Goal: Task Accomplishment & Management: Manage account settings

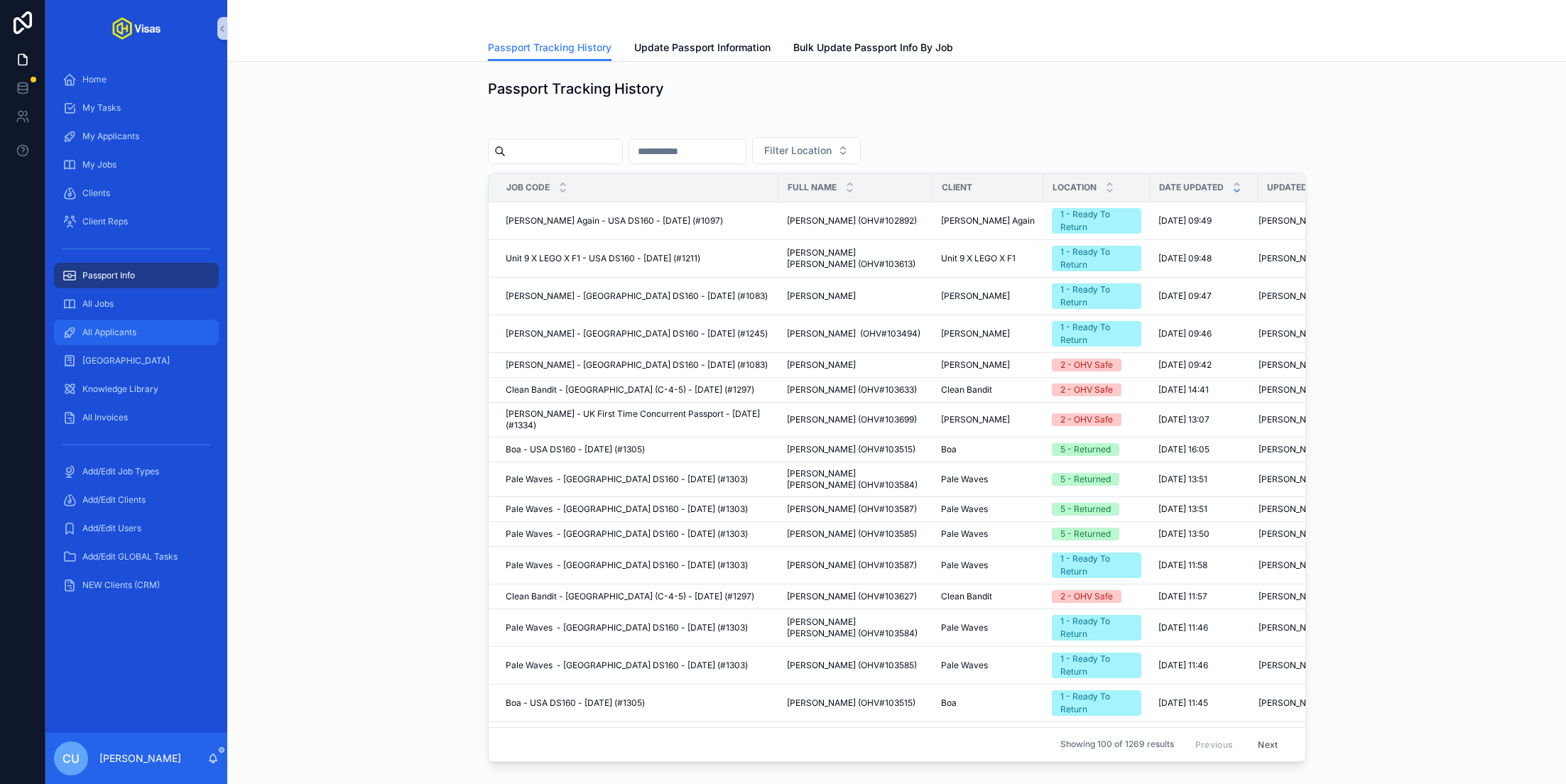
click at [122, 333] on span "All Applicants" at bounding box center [109, 332] width 54 height 12
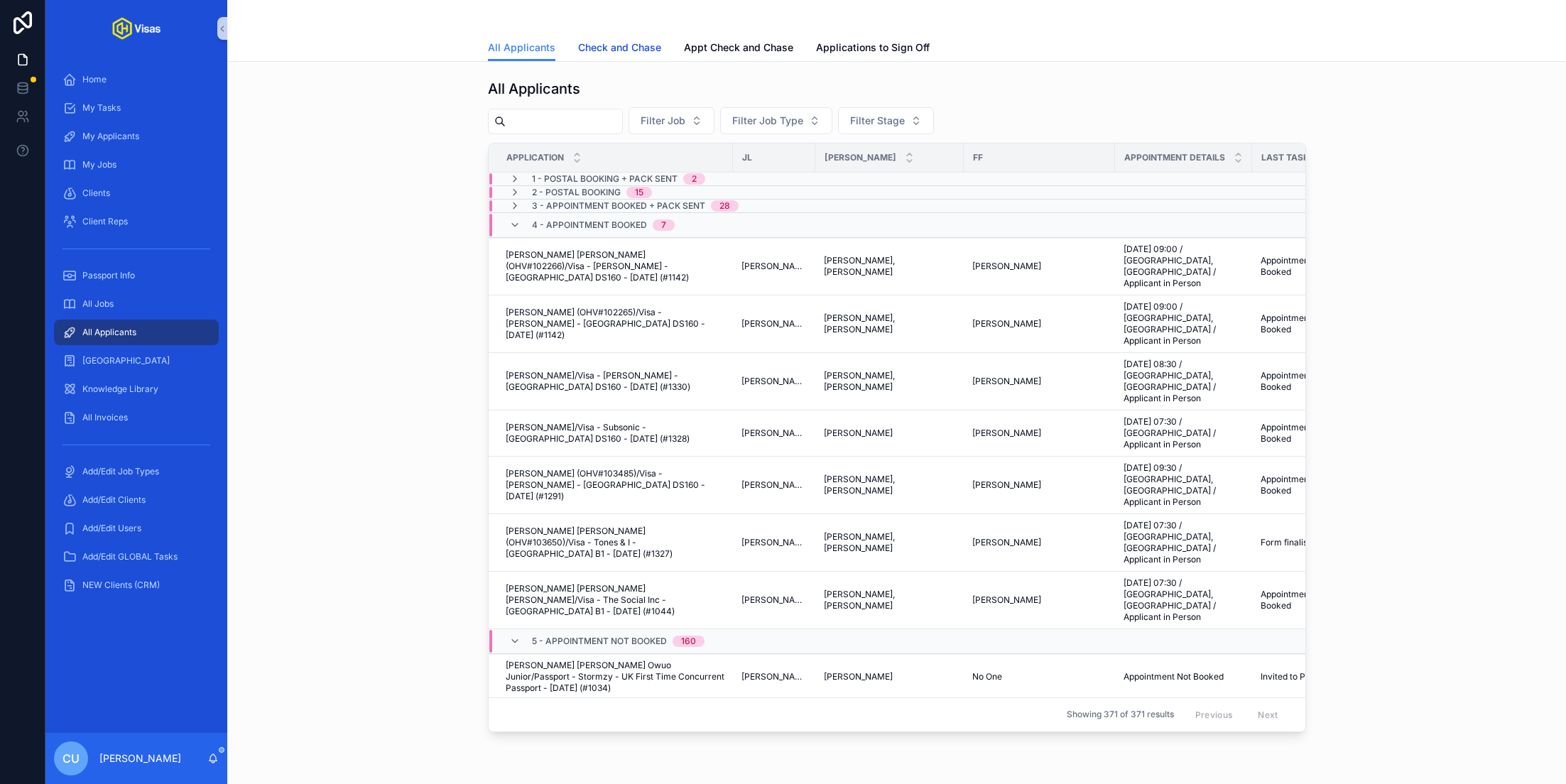
click at [605, 60] on link "Check and Chase" at bounding box center [619, 49] width 83 height 28
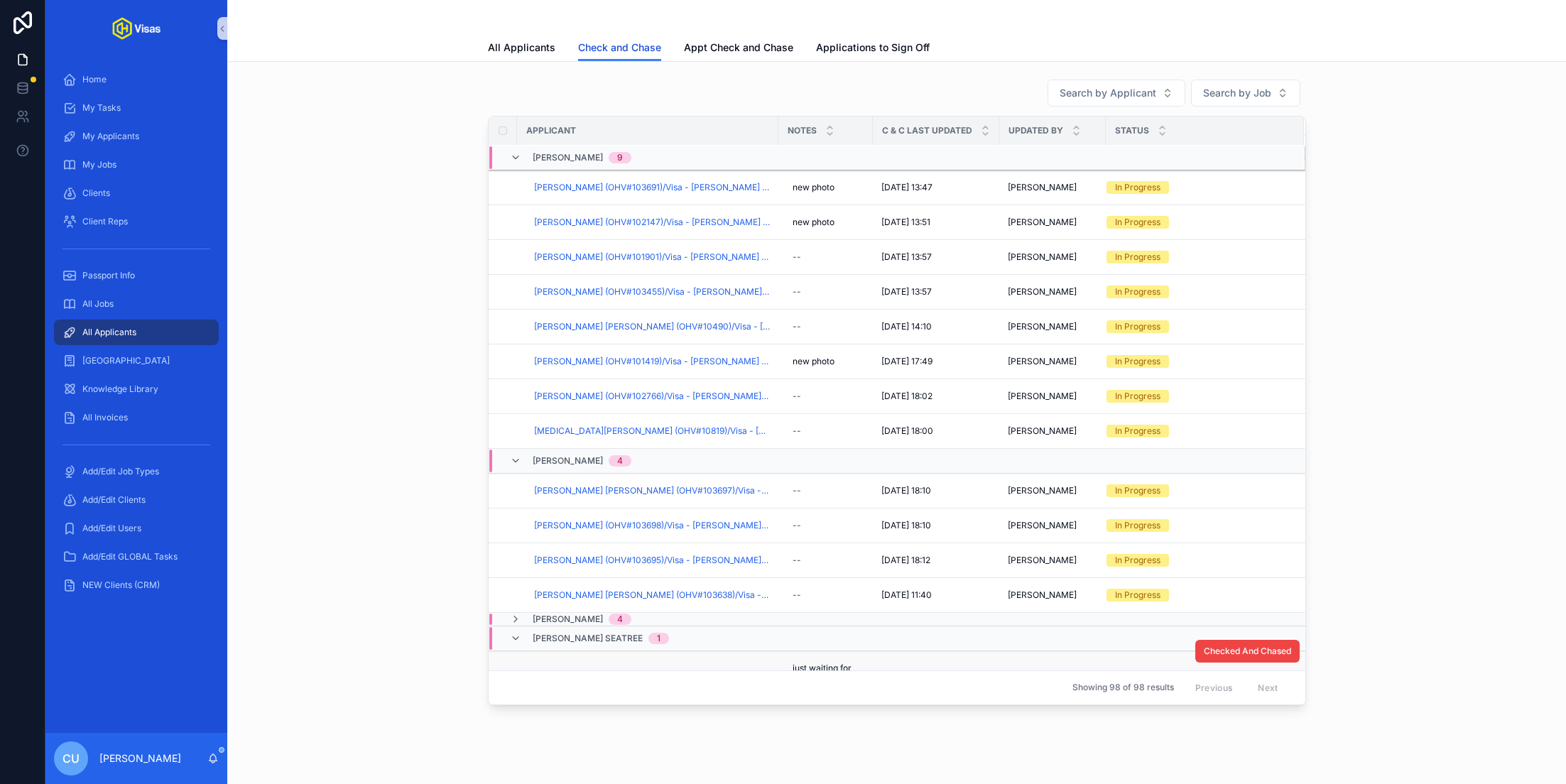
scroll to position [527, 0]
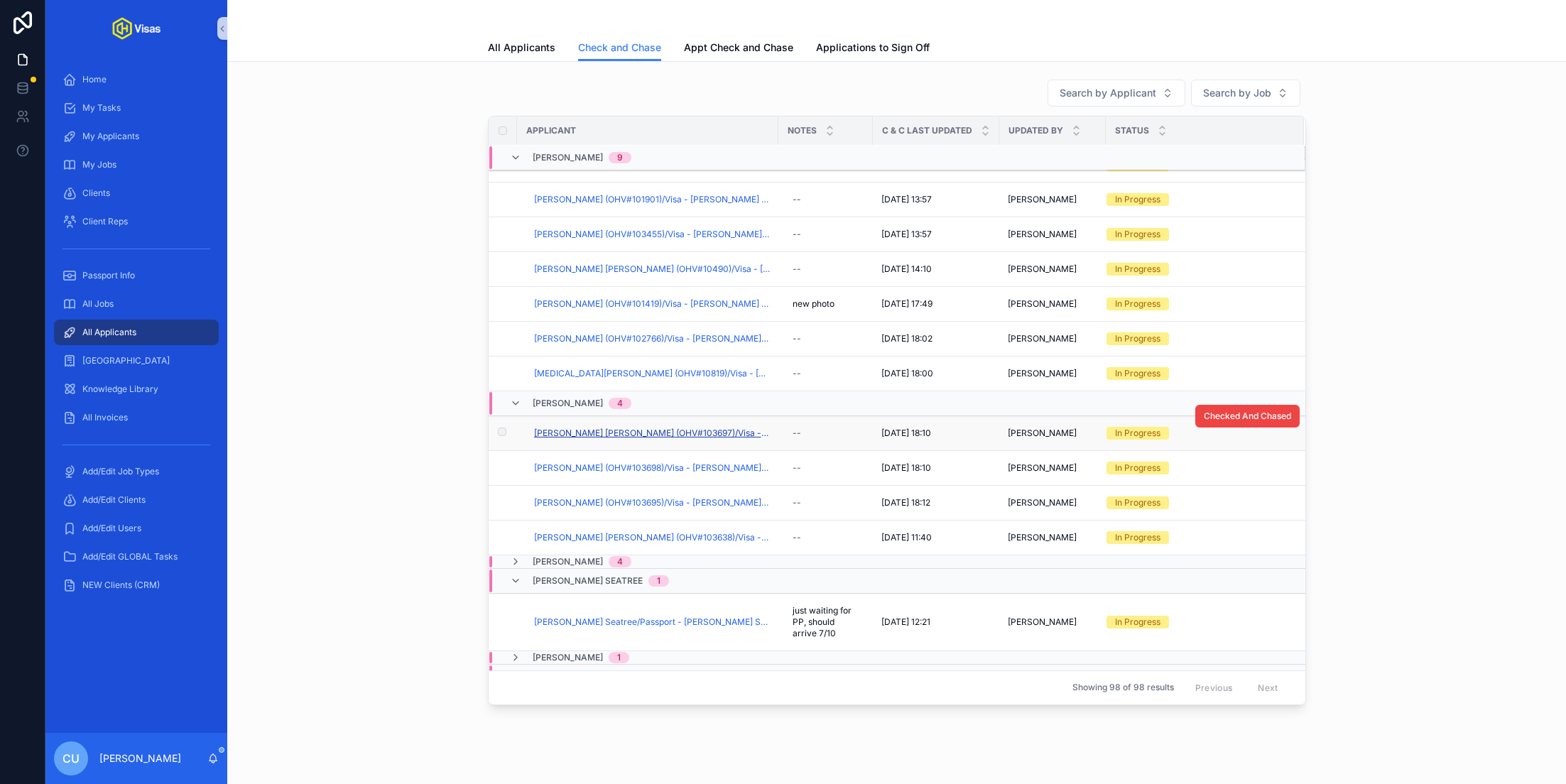
click at [604, 428] on span "[PERSON_NAME] [PERSON_NAME] (OHV#103697)/Visa - [PERSON_NAME] - [GEOGRAPHIC_DAT…" at bounding box center [652, 434] width 236 height 12
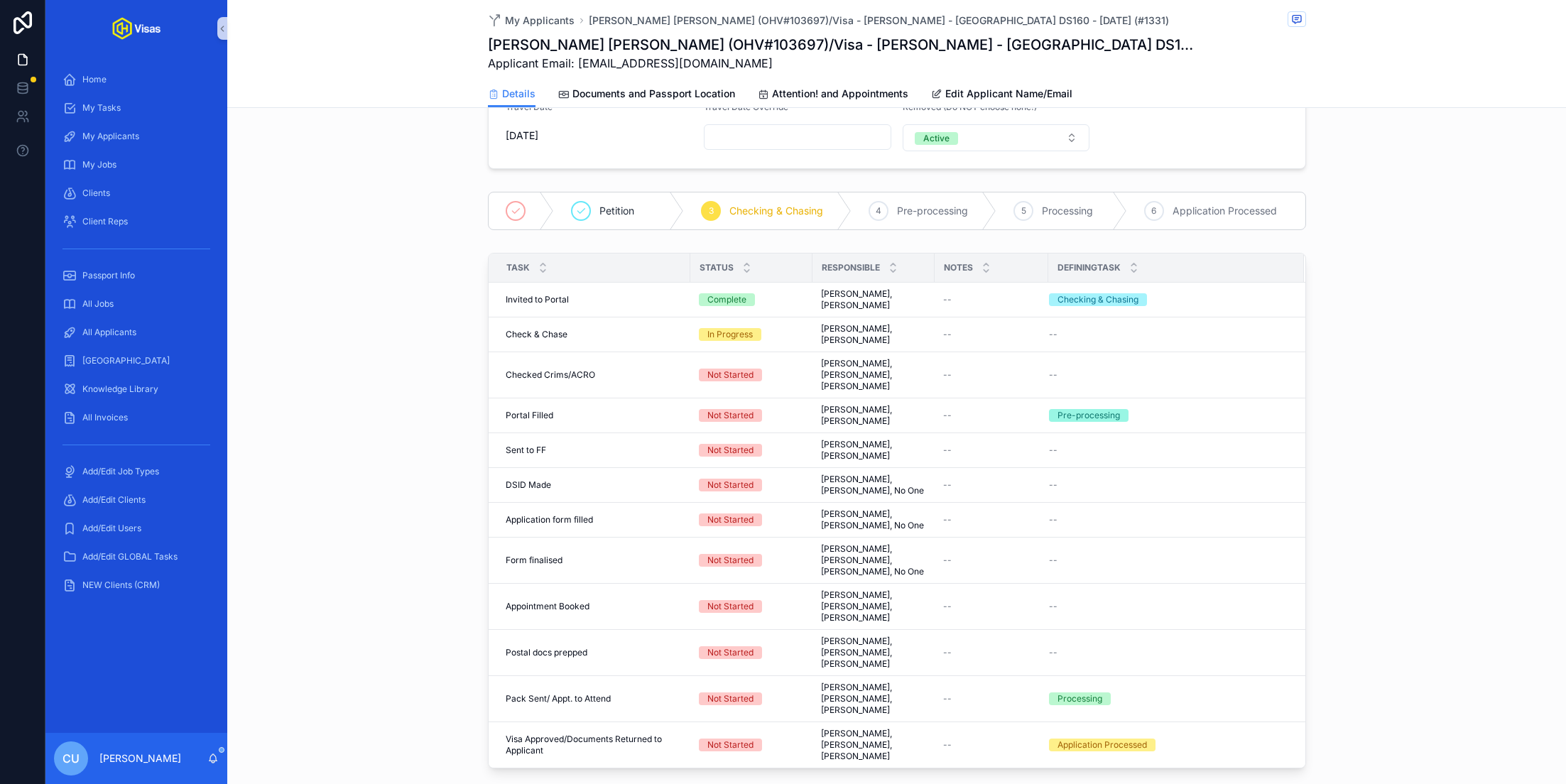
scroll to position [271, 0]
click at [1237, 392] on span "Complete all tasks above!" at bounding box center [1240, 398] width 103 height 12
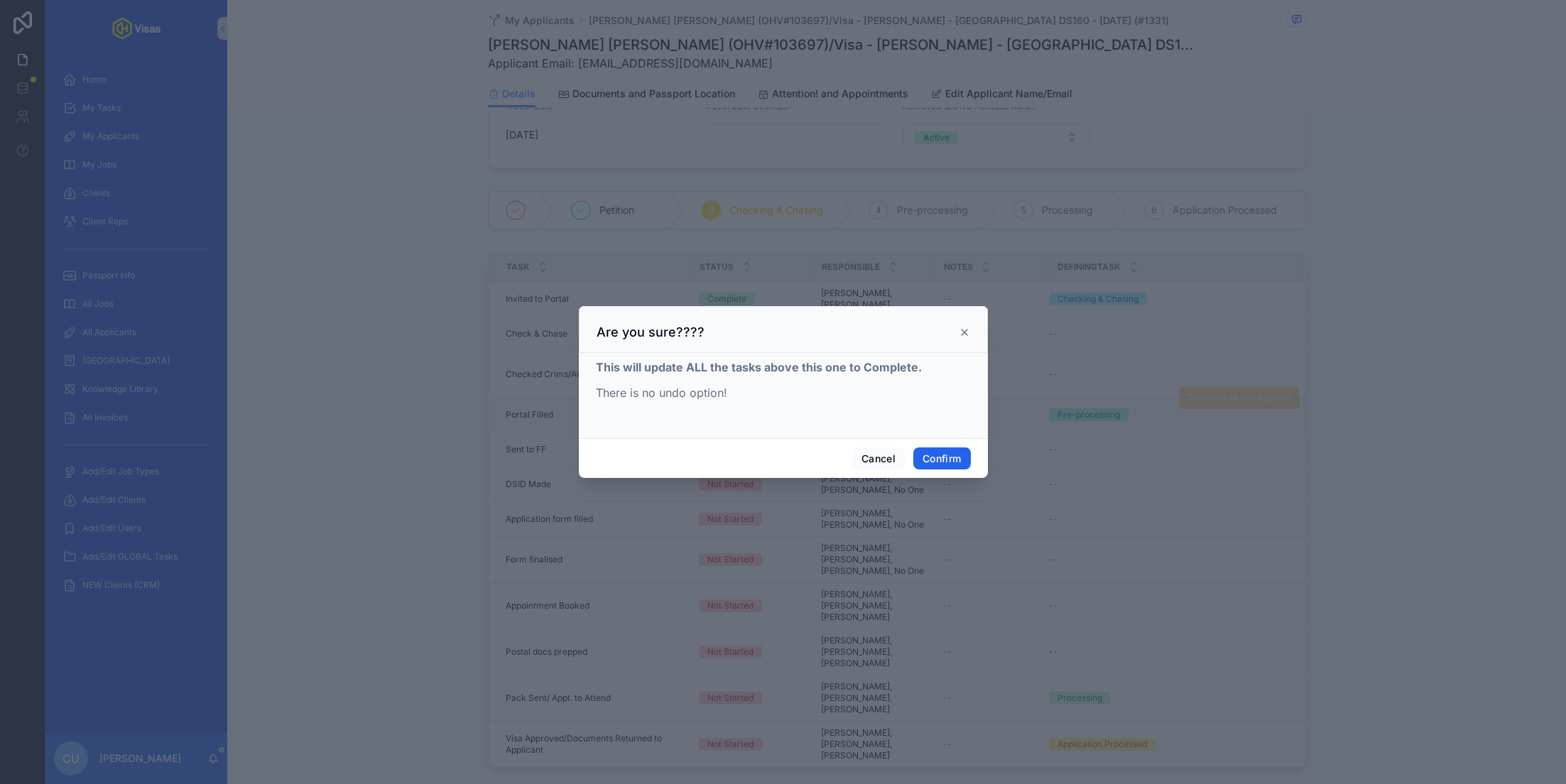
click at [958, 448] on button "Confirm" at bounding box center [942, 458] width 57 height 23
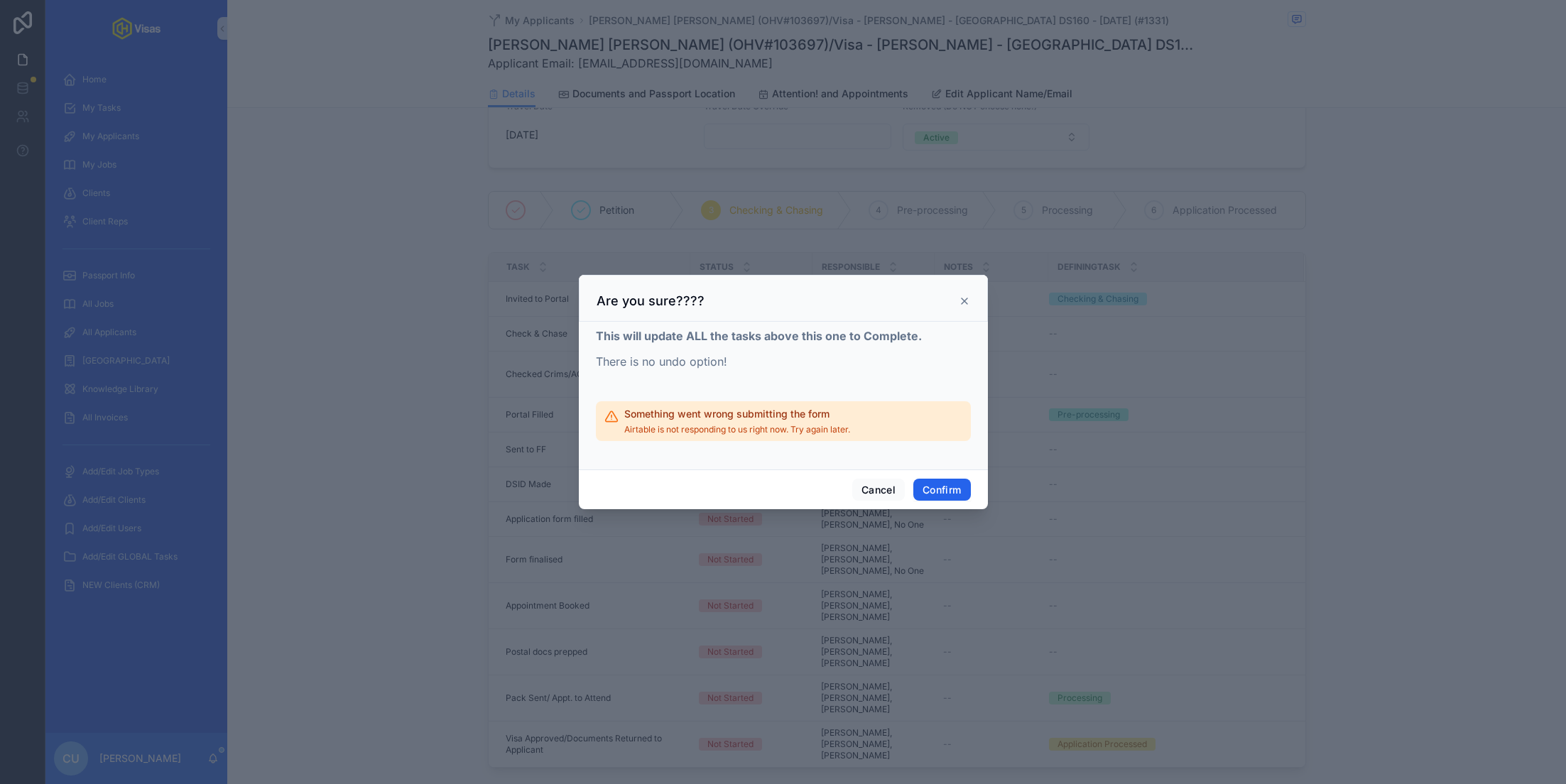
click at [936, 490] on button "Confirm" at bounding box center [942, 490] width 57 height 23
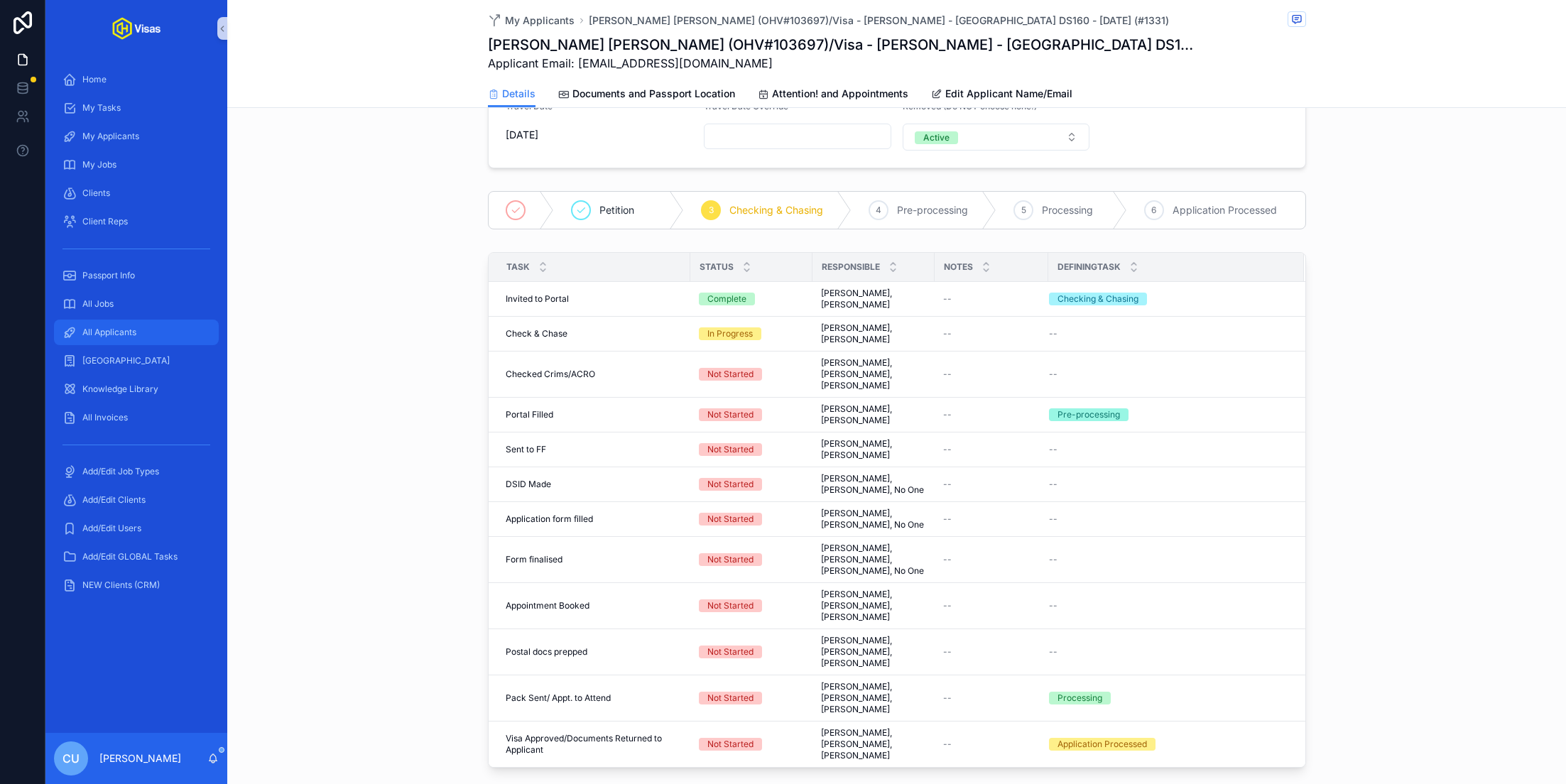
click at [118, 327] on span "All Applicants" at bounding box center [109, 332] width 54 height 12
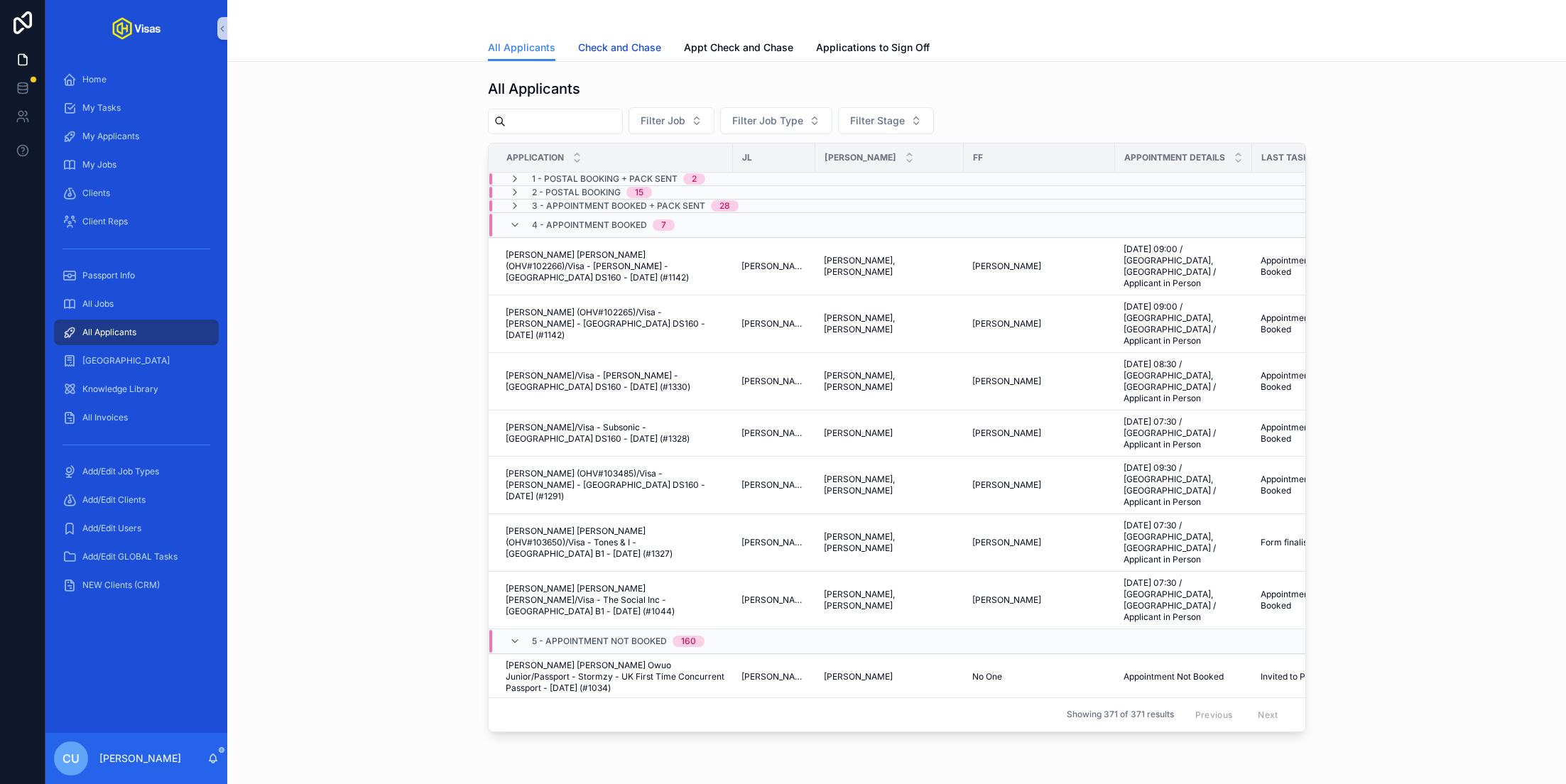
click at [642, 36] on link "Check and Chase" at bounding box center [619, 49] width 83 height 28
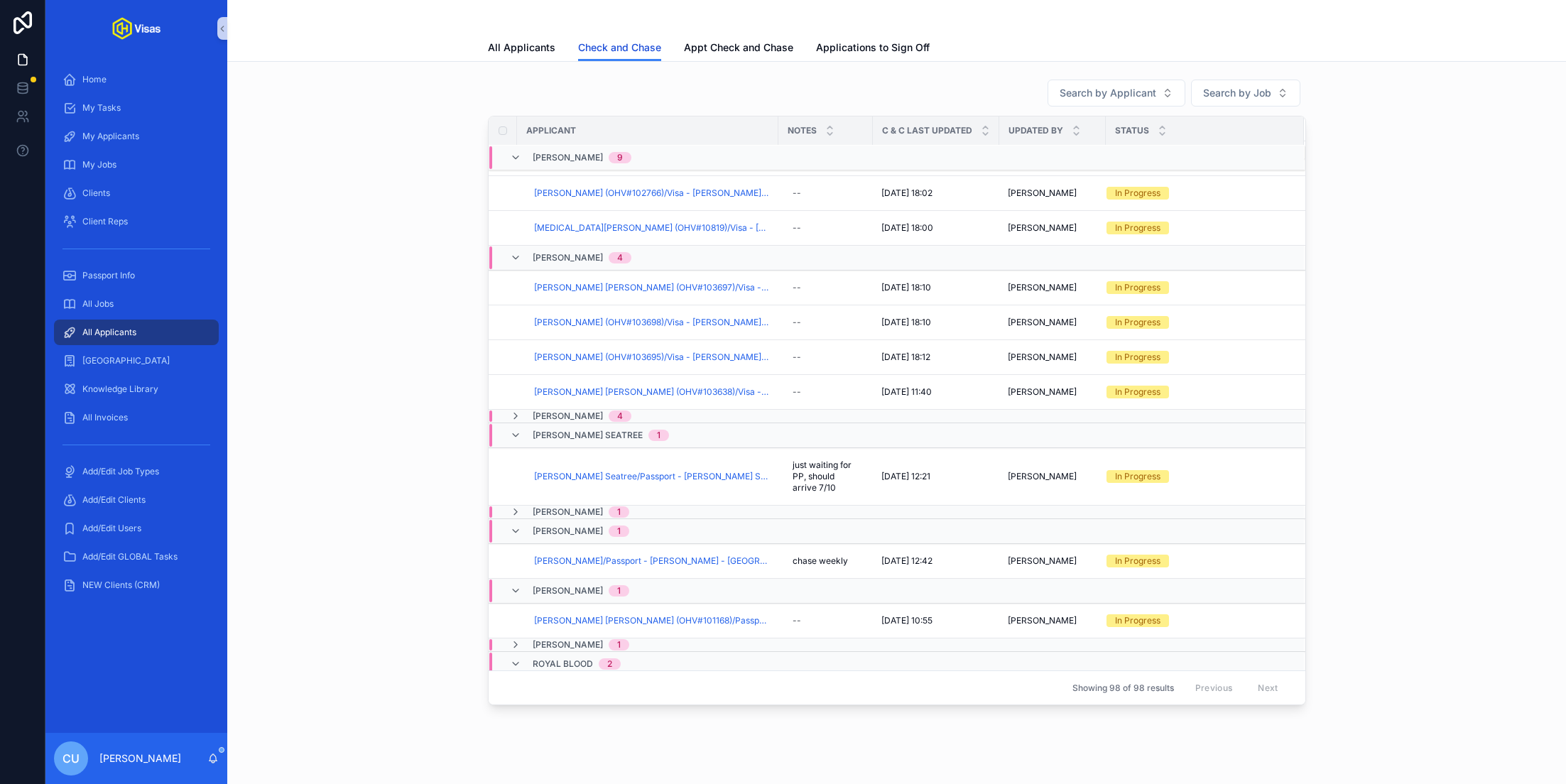
scroll to position [618, 0]
click at [593, 318] on span "[PERSON_NAME] (OHV#103698)/Visa - [PERSON_NAME] - [GEOGRAPHIC_DATA] DS160 - [DA…" at bounding box center [652, 324] width 236 height 12
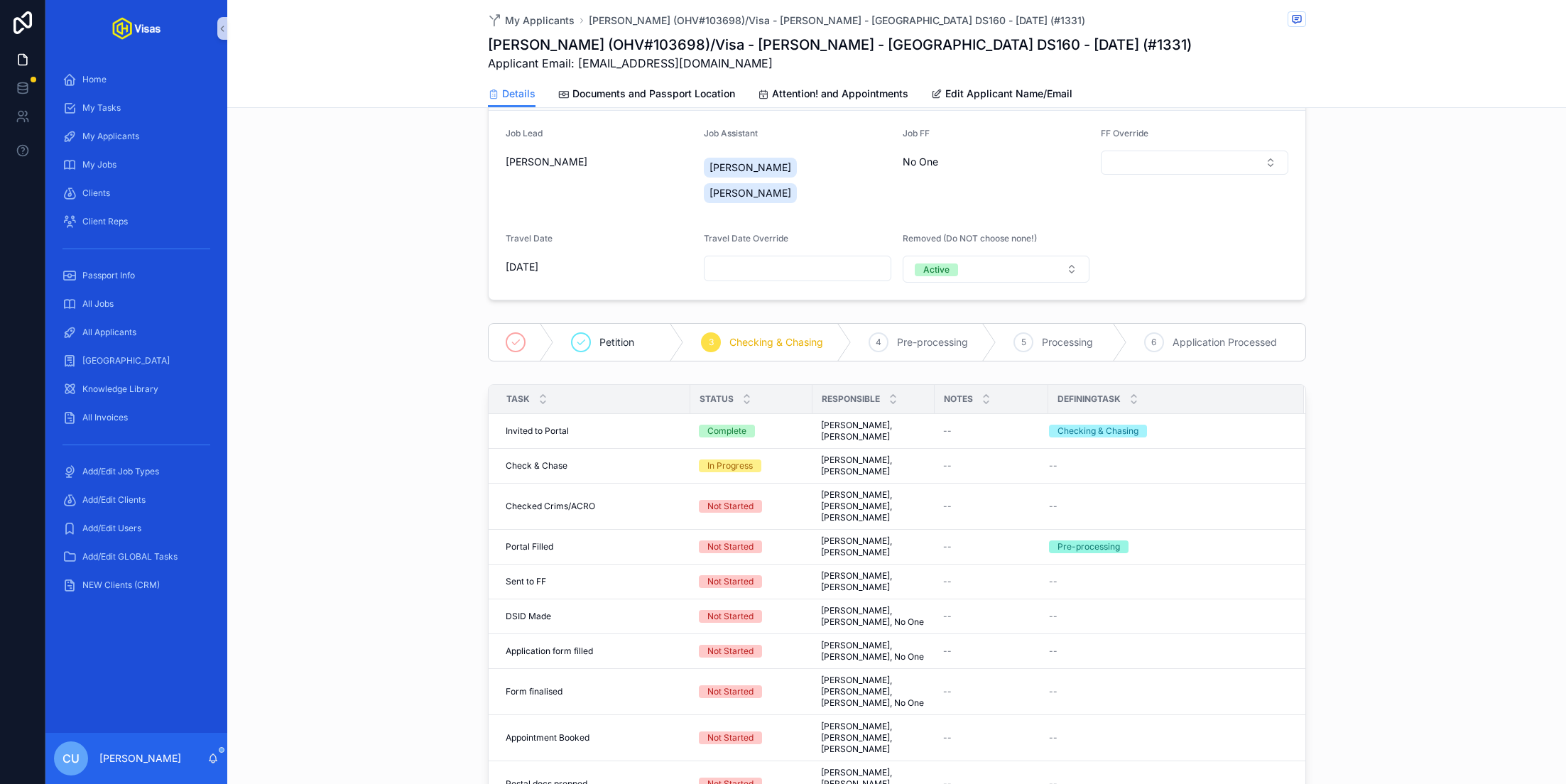
scroll to position [141, 0]
click at [1232, 522] on span "Complete all tasks above!" at bounding box center [1240, 528] width 103 height 12
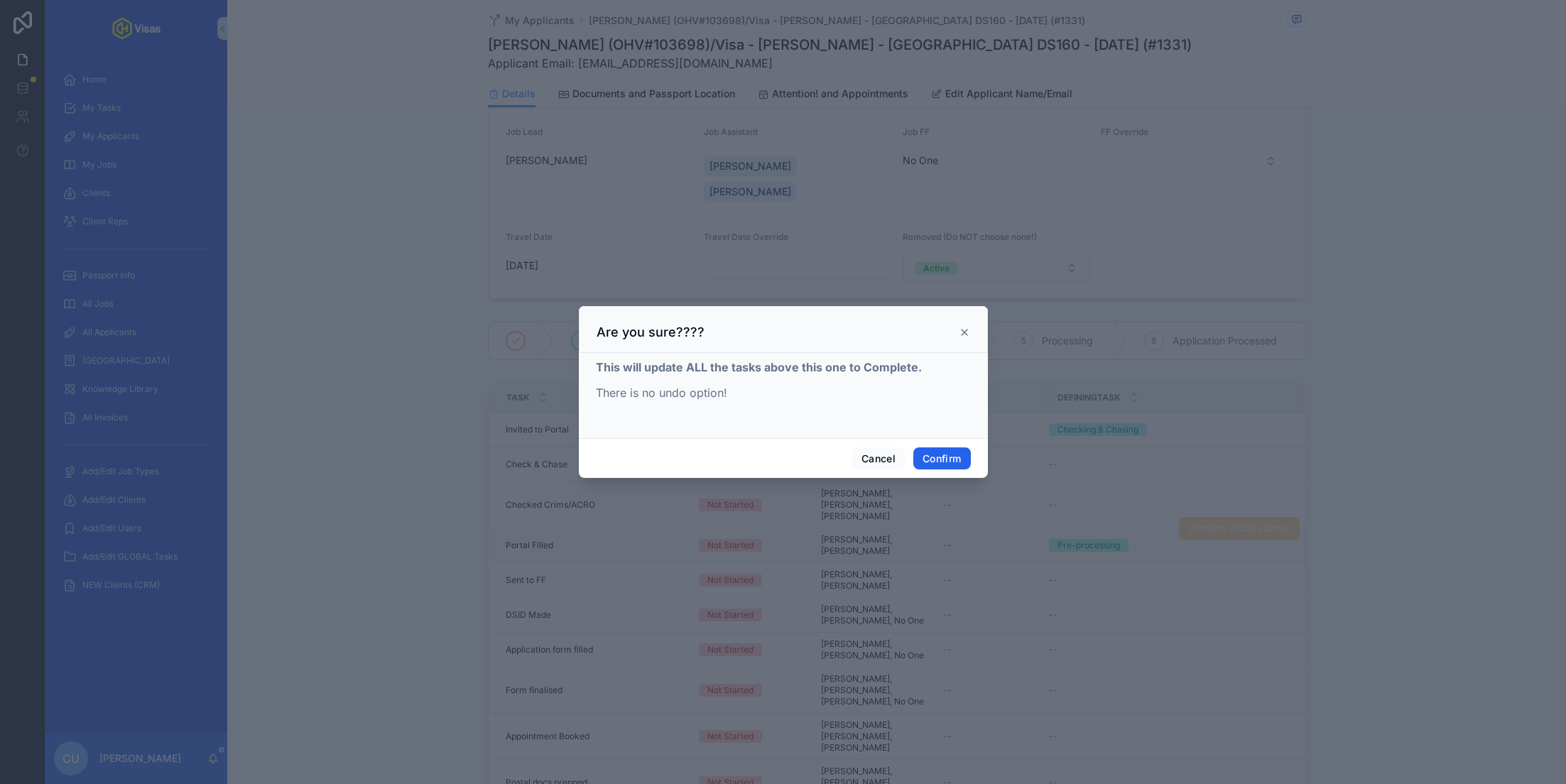
click at [958, 450] on button "Confirm" at bounding box center [942, 458] width 57 height 23
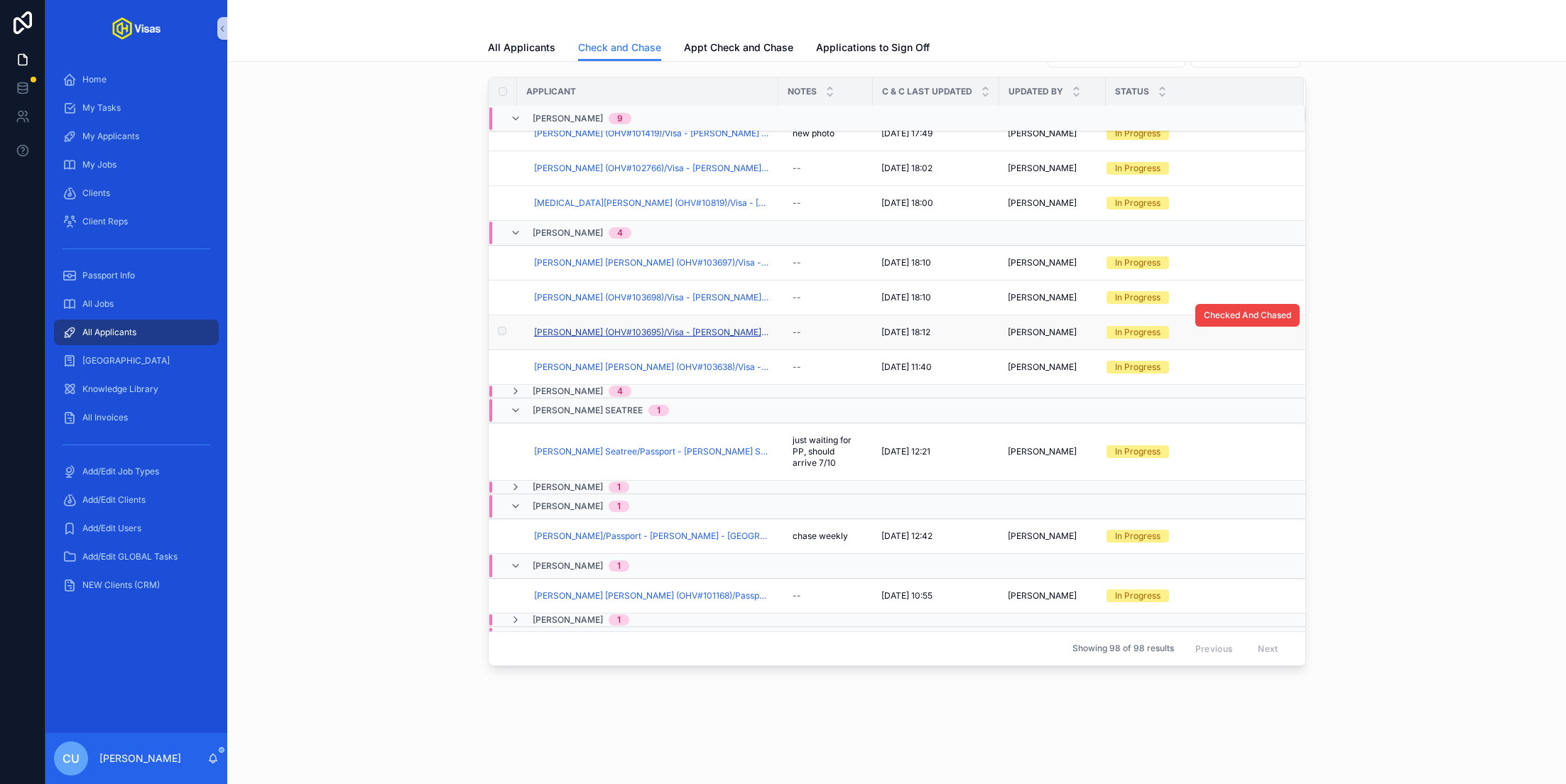
scroll to position [599, 0]
click at [607, 338] on span "[PERSON_NAME] (OHV#103695)/Visa - [PERSON_NAME] - [GEOGRAPHIC_DATA] DS160 - [DA…" at bounding box center [652, 332] width 236 height 12
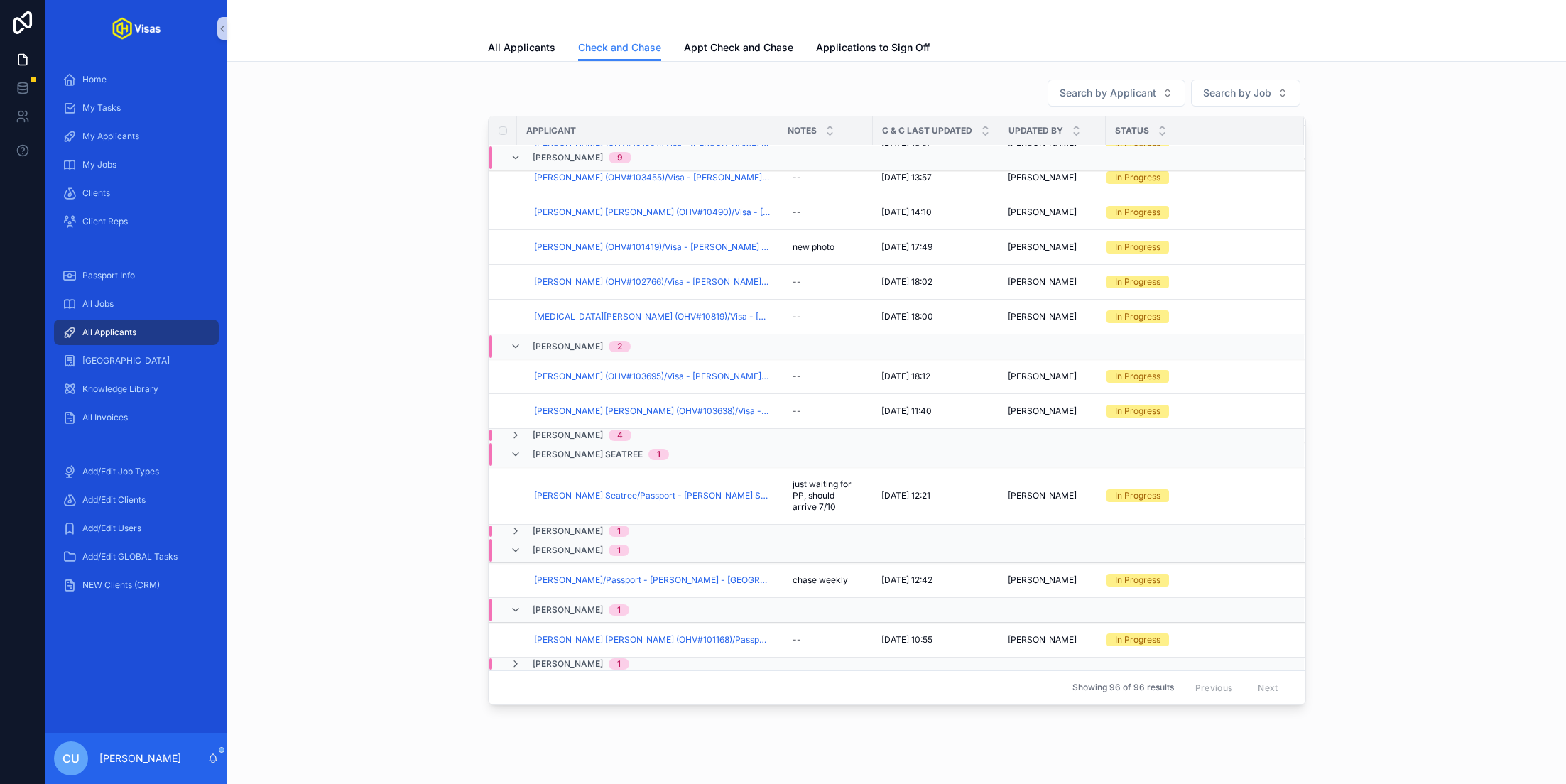
scroll to position [509, 0]
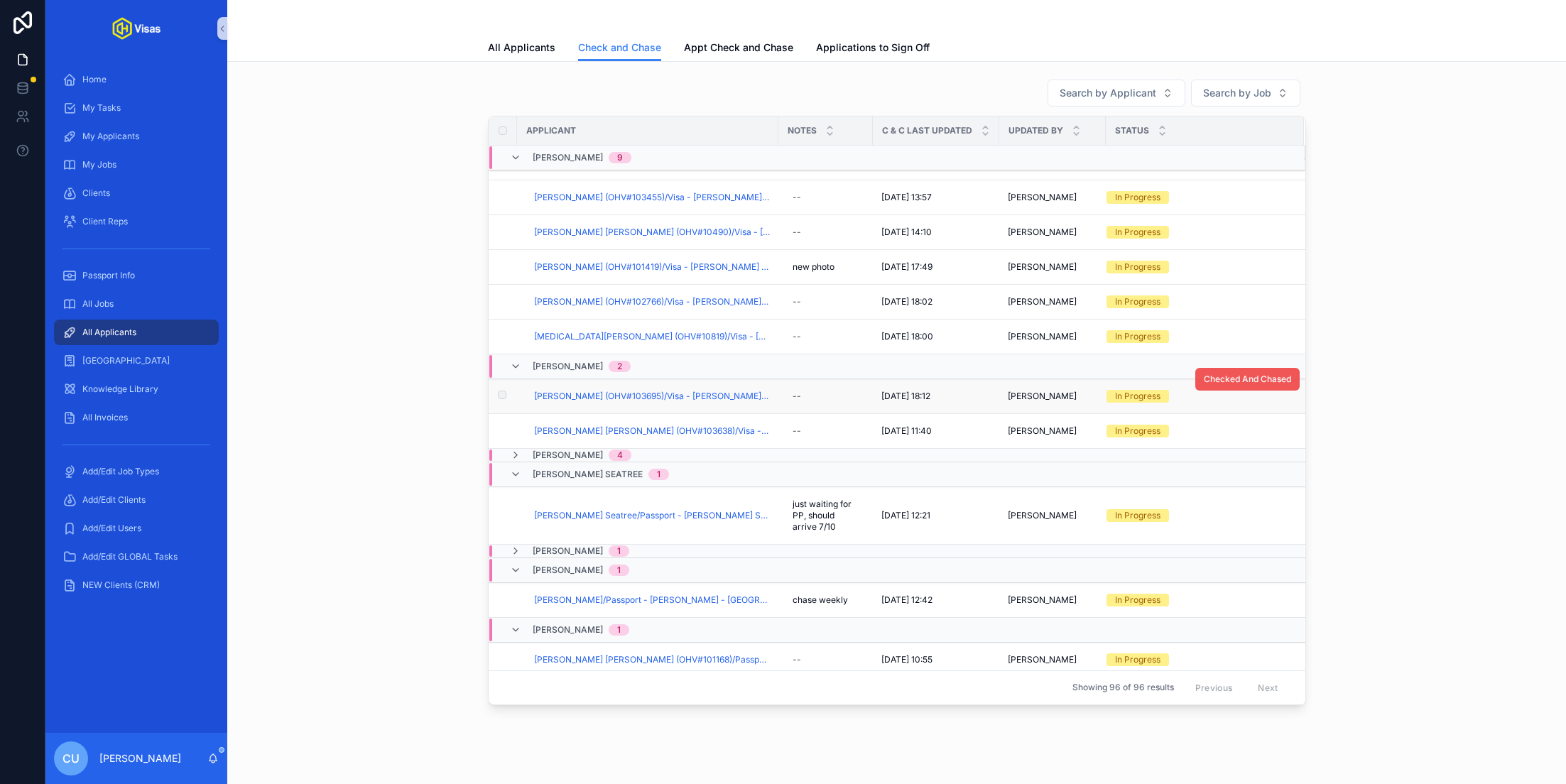
click at [1230, 374] on span "Checked And Chased" at bounding box center [1248, 380] width 87 height 12
click at [595, 426] on span "[PERSON_NAME] [PERSON_NAME] (OHV#103638)/Visa - [PERSON_NAME] - [GEOGRAPHIC_DAT…" at bounding box center [652, 431] width 236 height 12
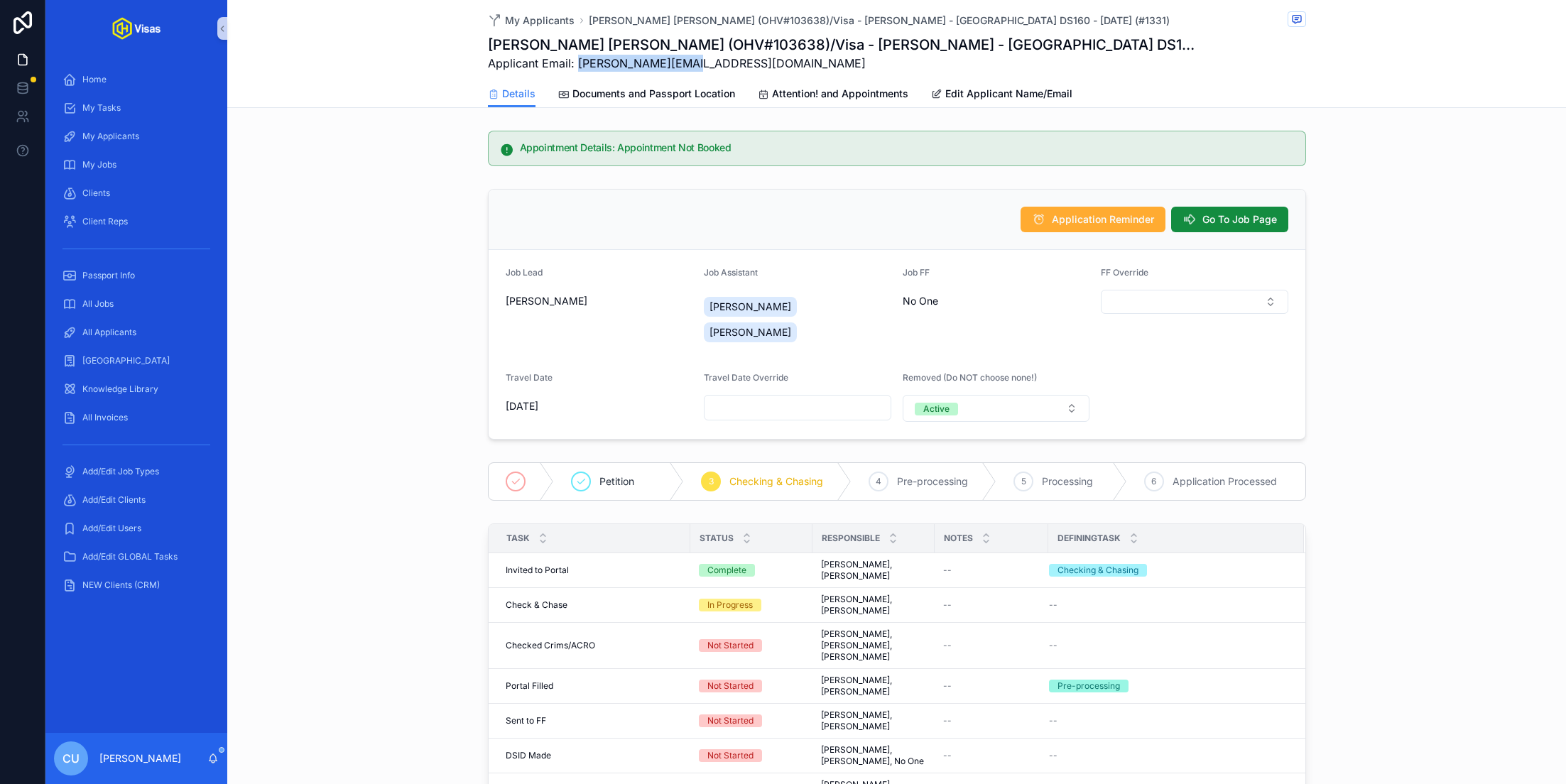
drag, startPoint x: 577, startPoint y: 61, endPoint x: 721, endPoint y: 61, distance: 144.0
click at [721, 61] on span "Applicant Email: [PERSON_NAME][EMAIL_ADDRESS][DOMAIN_NAME]" at bounding box center [844, 63] width 712 height 17
copy span "[PERSON_NAME][EMAIL_ADDRESS][DOMAIN_NAME]"
